Goal: Information Seeking & Learning: Learn about a topic

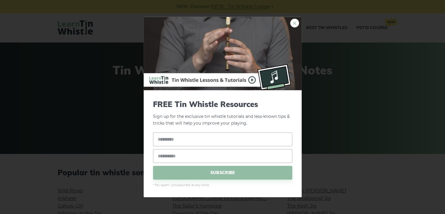
click at [294, 23] on link "×" at bounding box center [294, 23] width 9 height 9
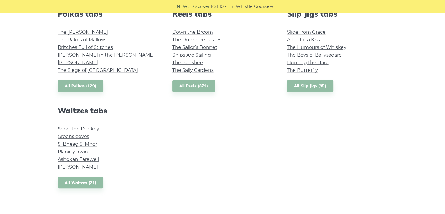
scroll to position [433, 0]
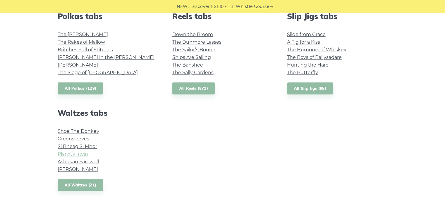
click at [80, 153] on link "Planxty Irwin" at bounding box center [73, 154] width 30 height 6
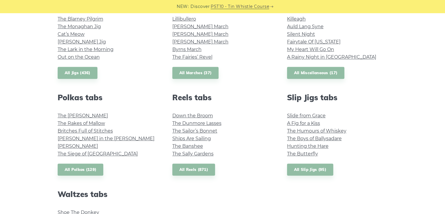
scroll to position [340, 0]
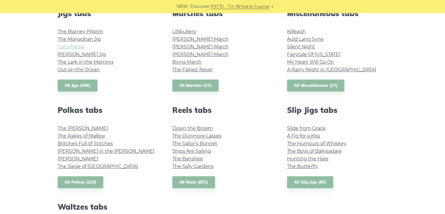
click at [71, 48] on link "Cat’s Meow" at bounding box center [71, 47] width 27 height 6
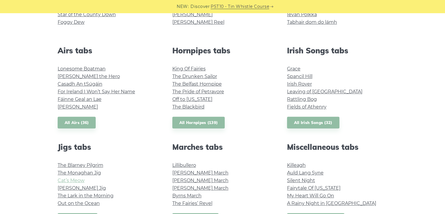
scroll to position [152, 0]
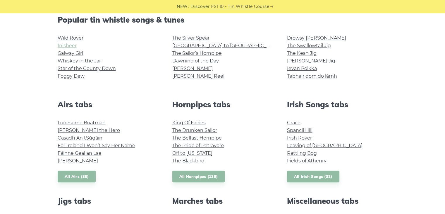
click at [67, 46] on link "Inisheer" at bounding box center [67, 46] width 19 height 6
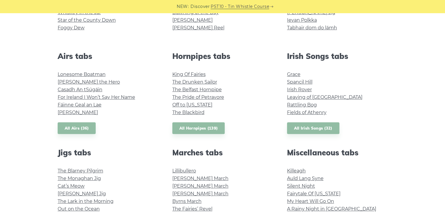
scroll to position [207, 0]
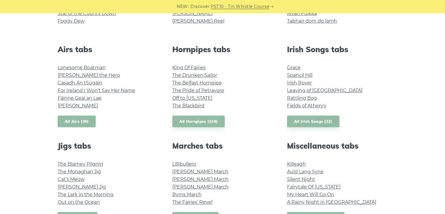
click at [79, 118] on link "All Airs (36)" at bounding box center [77, 121] width 38 height 12
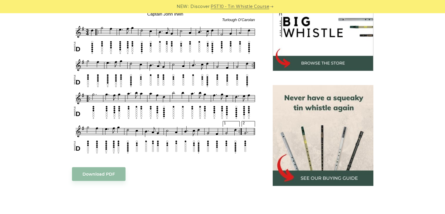
scroll to position [199, 0]
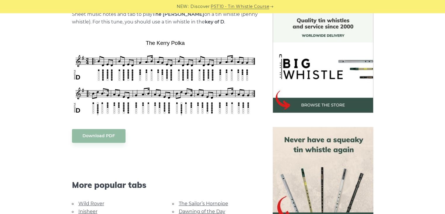
scroll to position [164, 0]
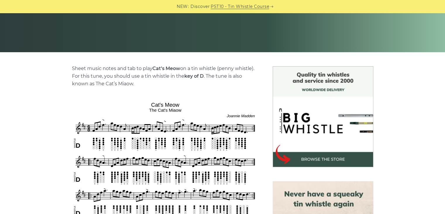
scroll to position [105, 0]
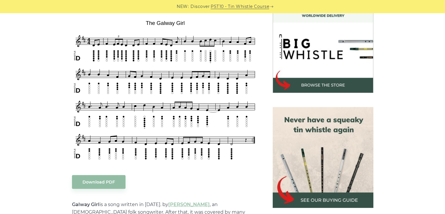
scroll to position [164, 0]
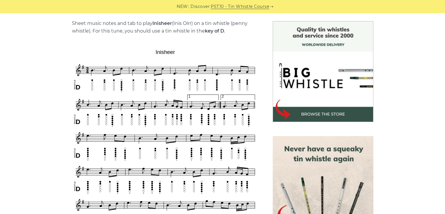
scroll to position [140, 0]
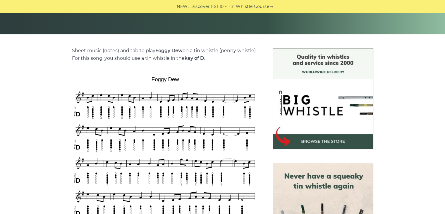
scroll to position [164, 0]
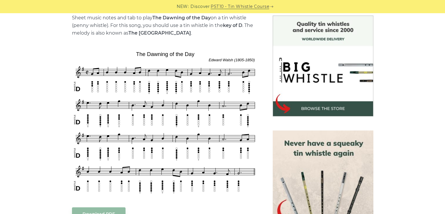
scroll to position [164, 0]
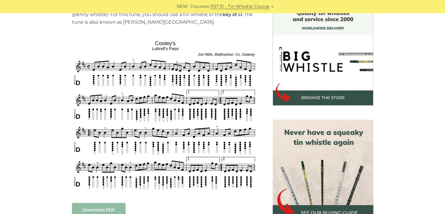
scroll to position [164, 0]
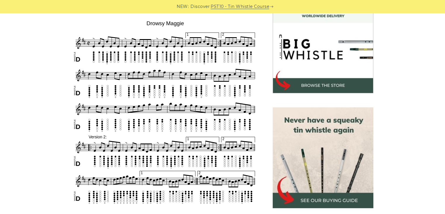
scroll to position [175, 0]
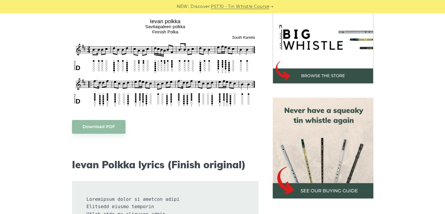
scroll to position [199, 0]
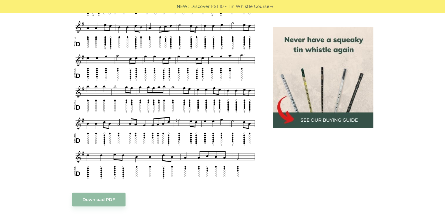
scroll to position [339, 0]
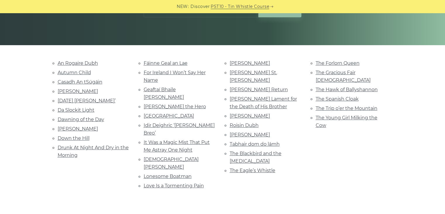
scroll to position [108, 0]
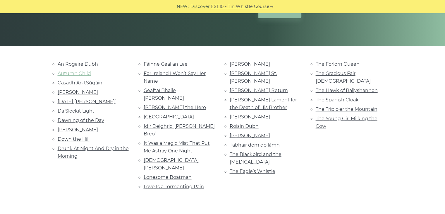
click at [83, 71] on link "Autumn Child" at bounding box center [74, 73] width 33 height 6
click at [162, 174] on link "Lonesome Boatman" at bounding box center [168, 177] width 48 height 6
click at [246, 114] on link "[PERSON_NAME]" at bounding box center [250, 117] width 40 height 6
click at [246, 123] on link "Roisin Dubh" at bounding box center [244, 126] width 29 height 6
click at [89, 90] on link "[PERSON_NAME]" at bounding box center [78, 92] width 40 height 6
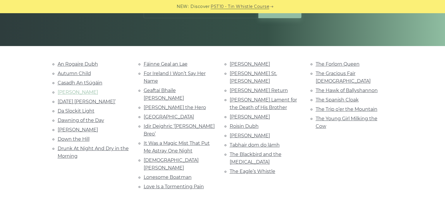
scroll to position [119, 0]
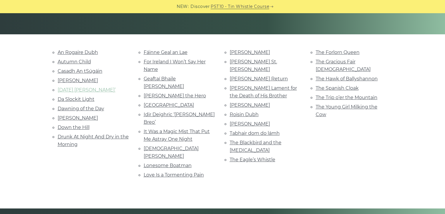
click at [70, 89] on link "[DATE] [PERSON_NAME]’" at bounding box center [87, 90] width 58 height 6
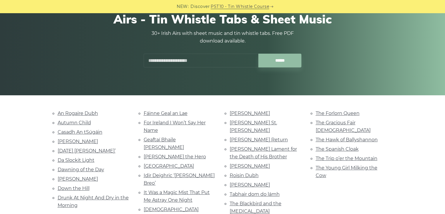
scroll to position [0, 0]
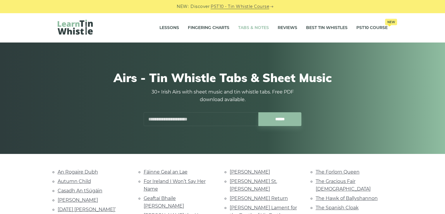
click at [257, 27] on link "Tabs & Notes" at bounding box center [253, 27] width 31 height 15
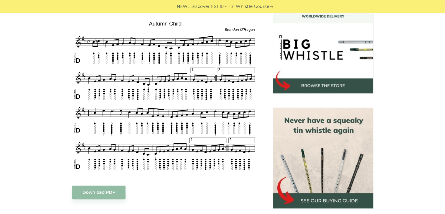
scroll to position [178, 0]
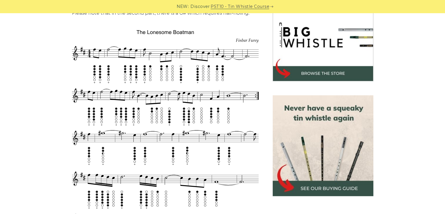
scroll to position [190, 0]
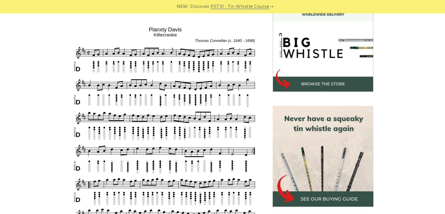
scroll to position [178, 0]
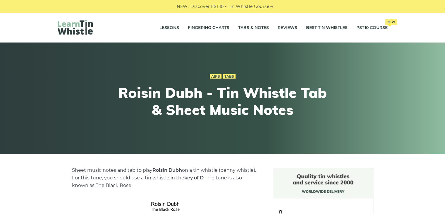
scroll to position [187, 0]
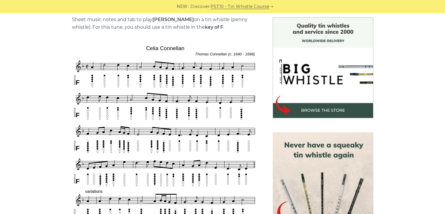
scroll to position [152, 0]
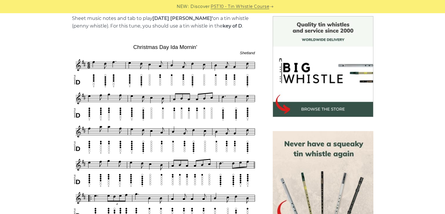
scroll to position [152, 0]
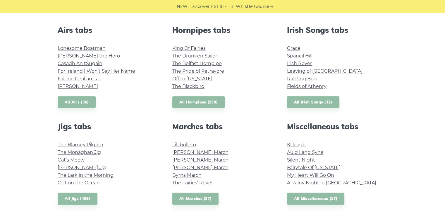
scroll to position [234, 0]
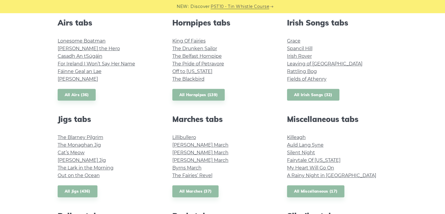
click at [320, 92] on link "All Irish Songs (32)" at bounding box center [313, 95] width 52 height 12
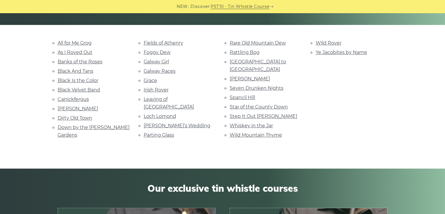
scroll to position [140, 0]
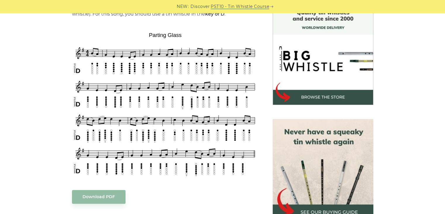
scroll to position [164, 0]
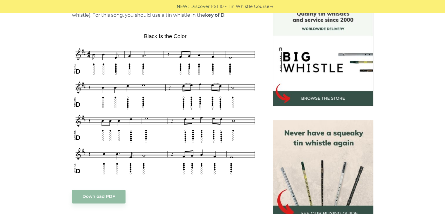
scroll to position [164, 0]
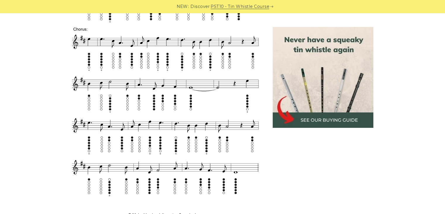
scroll to position [364, 0]
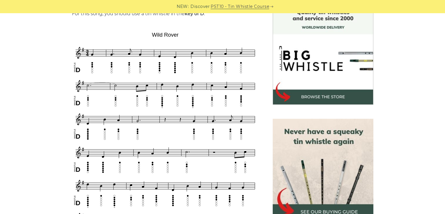
scroll to position [175, 0]
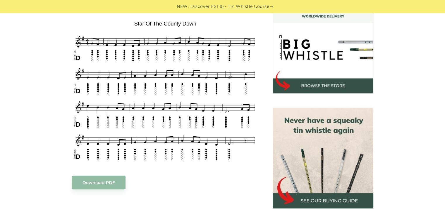
scroll to position [175, 0]
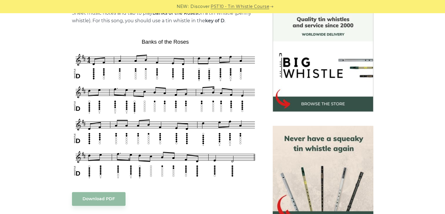
scroll to position [164, 0]
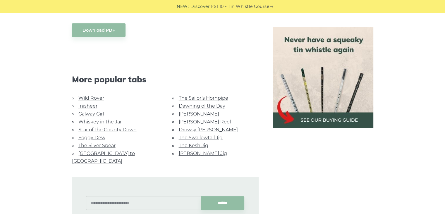
scroll to position [269, 0]
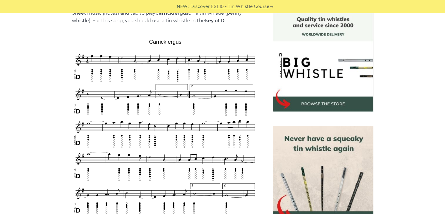
scroll to position [175, 0]
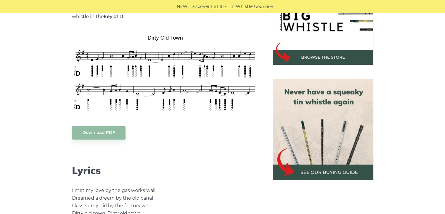
scroll to position [211, 0]
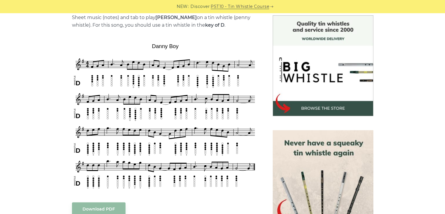
scroll to position [164, 0]
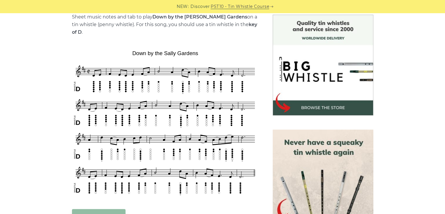
scroll to position [164, 0]
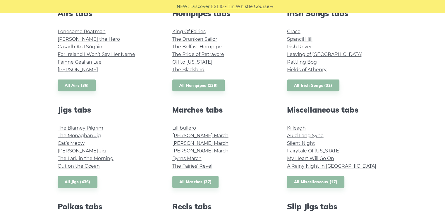
scroll to position [269, 0]
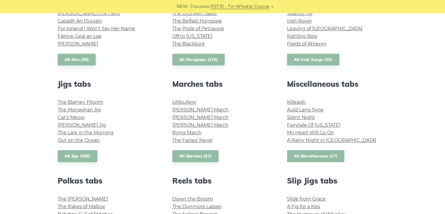
click at [323, 154] on link "All Miscellaneous (17)" at bounding box center [316, 156] width 58 height 12
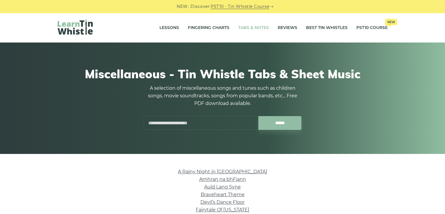
click at [254, 30] on link "Tabs & Notes" at bounding box center [253, 27] width 31 height 15
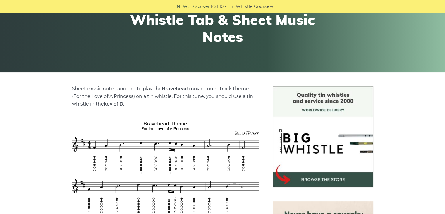
scroll to position [129, 0]
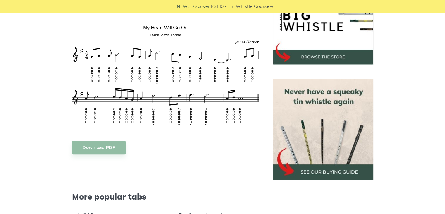
scroll to position [211, 0]
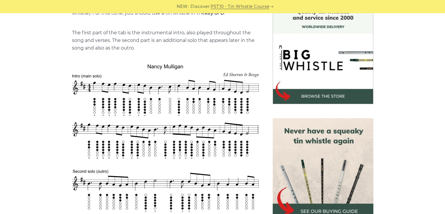
scroll to position [164, 0]
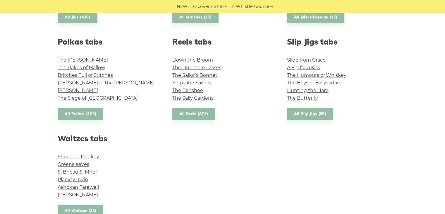
scroll to position [421, 0]
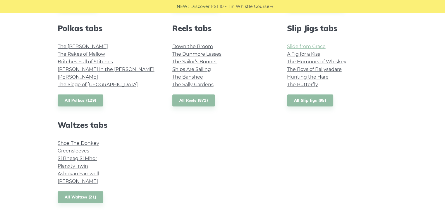
click at [300, 45] on link "Slide from Grace" at bounding box center [306, 47] width 39 height 6
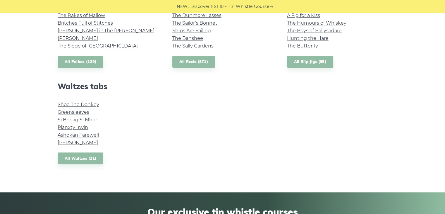
scroll to position [503, 0]
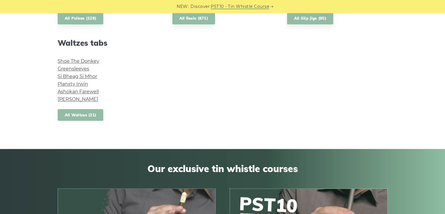
click at [83, 116] on link "All Waltzes (21)" at bounding box center [81, 115] width 46 height 12
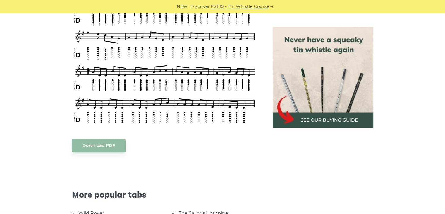
scroll to position [281, 0]
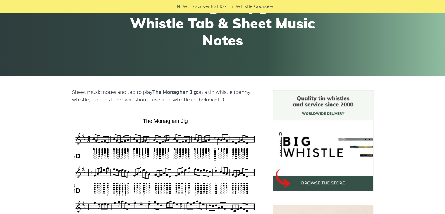
scroll to position [152, 0]
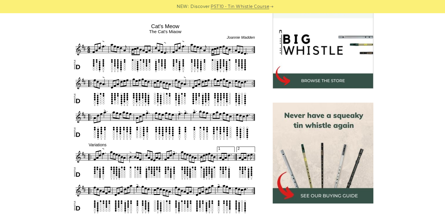
scroll to position [187, 0]
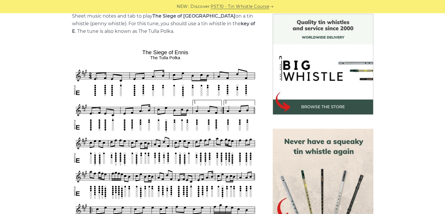
scroll to position [187, 0]
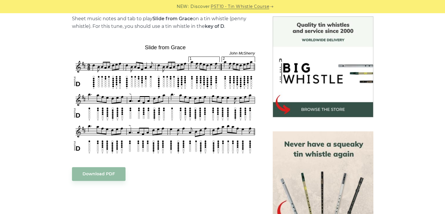
scroll to position [164, 0]
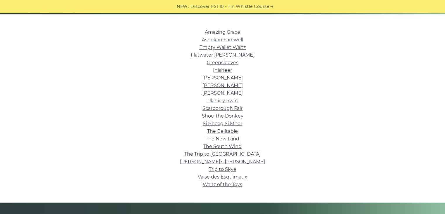
scroll to position [140, 0]
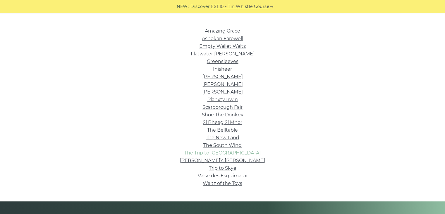
click at [235, 152] on link "The Trip to [GEOGRAPHIC_DATA]" at bounding box center [222, 153] width 76 height 6
click at [211, 185] on link "Waltz of the Toys" at bounding box center [222, 183] width 39 height 6
click at [220, 128] on link "The Belltable" at bounding box center [222, 130] width 31 height 6
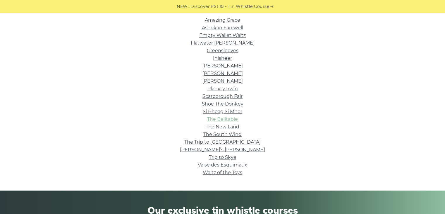
scroll to position [152, 0]
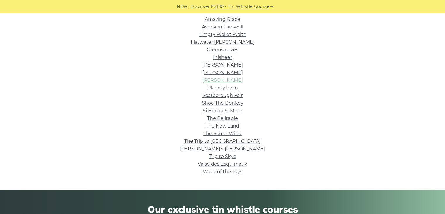
click at [227, 79] on link "[PERSON_NAME]" at bounding box center [222, 80] width 40 height 6
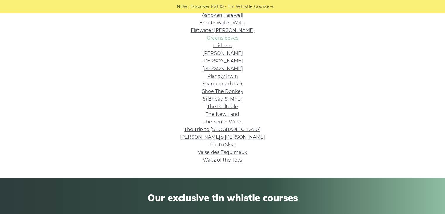
click at [233, 35] on link "Greensleeves" at bounding box center [223, 38] width 32 height 6
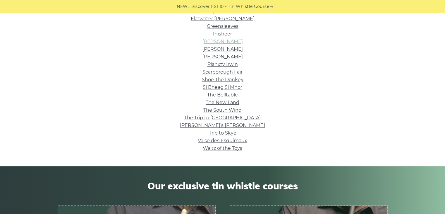
click at [226, 44] on link "[PERSON_NAME]" at bounding box center [222, 42] width 40 height 6
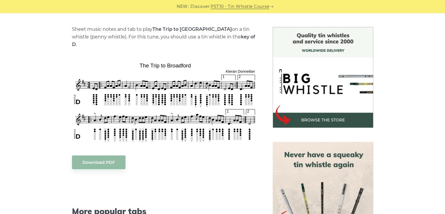
scroll to position [152, 0]
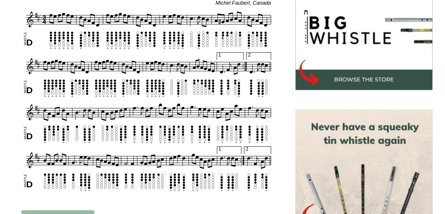
scroll to position [163, 0]
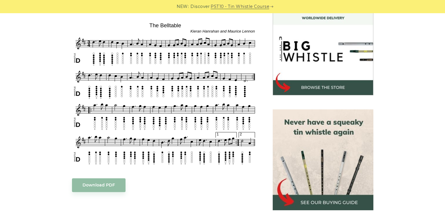
scroll to position [175, 0]
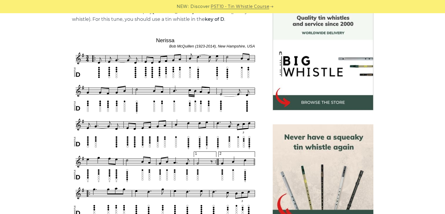
scroll to position [179, 0]
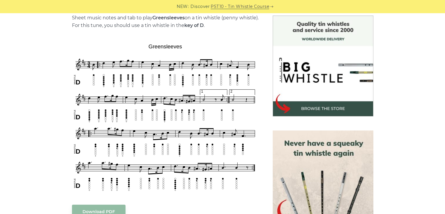
scroll to position [160, 0]
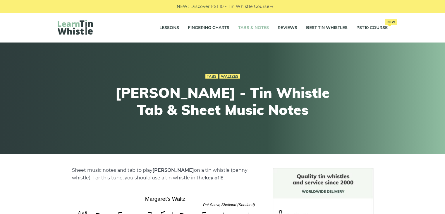
click at [256, 27] on link "Tabs & Notes" at bounding box center [253, 27] width 31 height 15
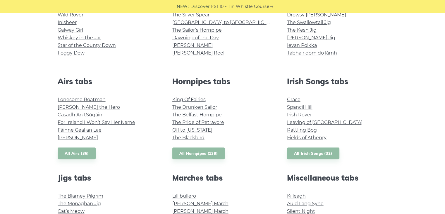
scroll to position [164, 0]
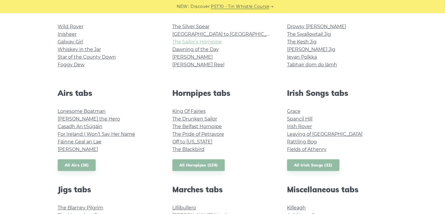
click at [207, 44] on link "The Sailor’s Hornpipe" at bounding box center [196, 42] width 49 height 6
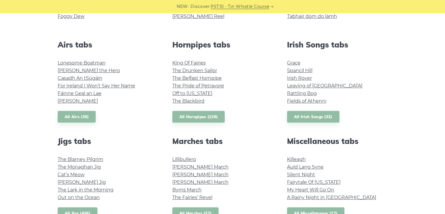
scroll to position [199, 0]
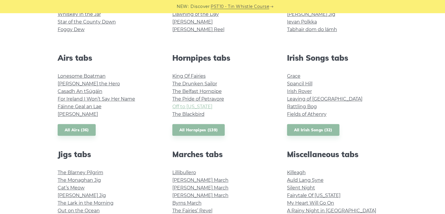
click at [186, 107] on link "Off to California" at bounding box center [192, 107] width 40 height 6
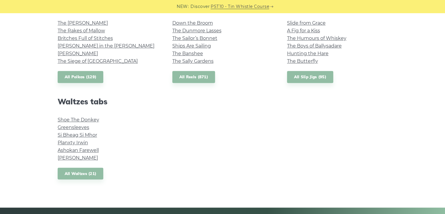
scroll to position [456, 0]
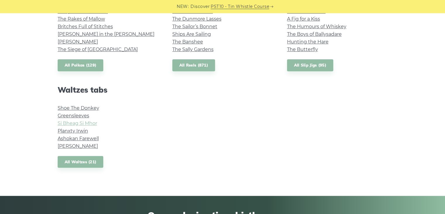
click at [88, 124] on link "Si­ Bheag Si­ Mhor" at bounding box center [77, 123] width 39 height 6
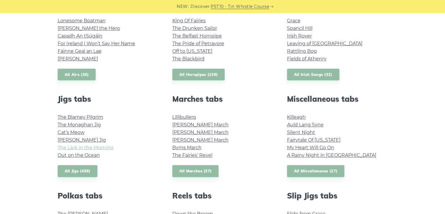
scroll to position [234, 0]
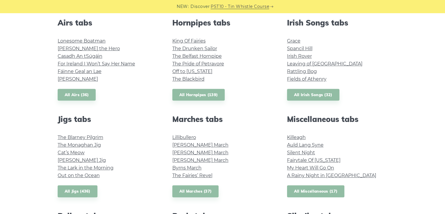
click at [311, 191] on link "All Miscellaneous (17)" at bounding box center [316, 191] width 58 height 12
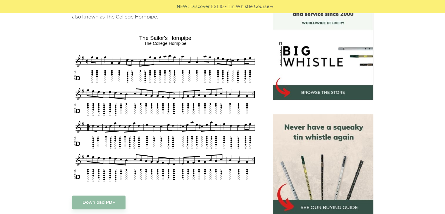
scroll to position [175, 0]
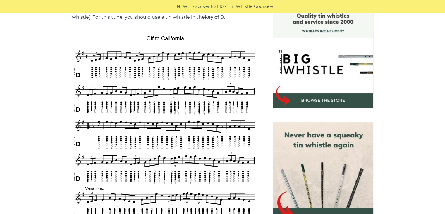
scroll to position [187, 0]
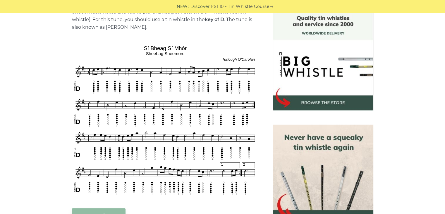
scroll to position [189, 0]
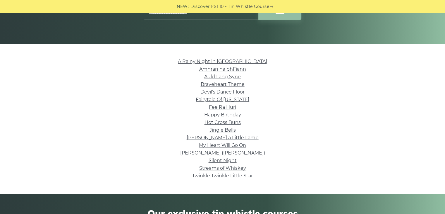
scroll to position [117, 0]
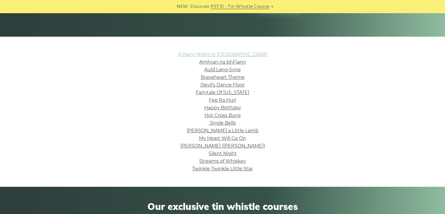
click at [239, 54] on link "A Rainy Night in [GEOGRAPHIC_DATA]" at bounding box center [222, 54] width 89 height 6
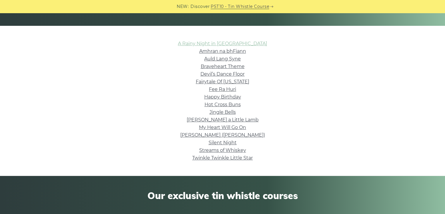
scroll to position [129, 0]
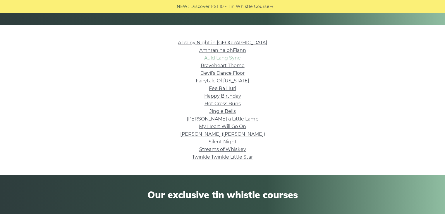
click at [233, 58] on link "Auld Lang Syne" at bounding box center [222, 58] width 37 height 6
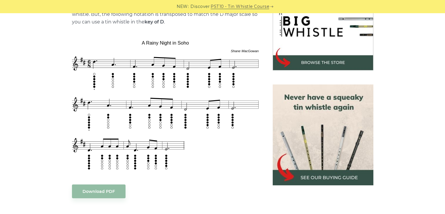
scroll to position [199, 0]
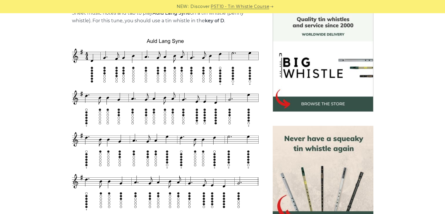
scroll to position [187, 0]
